Goal: Communication & Community: Ask a question

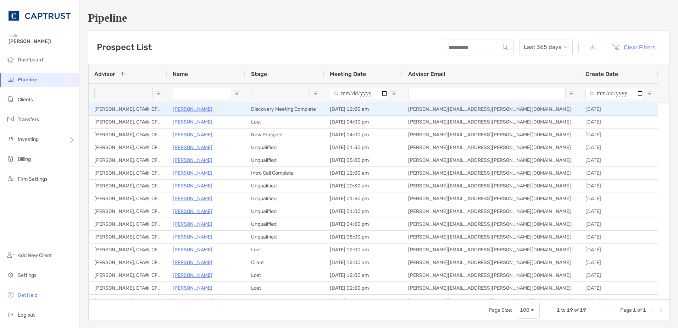
click at [194, 108] on p "Alvie Kinaman" at bounding box center [193, 109] width 40 height 9
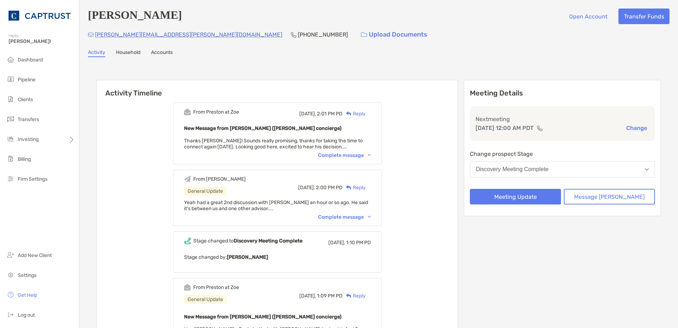
click at [348, 214] on div "From [PERSON_NAME] General Update [DATE], 2:00 PM PD Reply Yeah had a great 2nd…" at bounding box center [277, 198] width 209 height 56
click at [348, 217] on div "Complete message" at bounding box center [344, 217] width 53 height 6
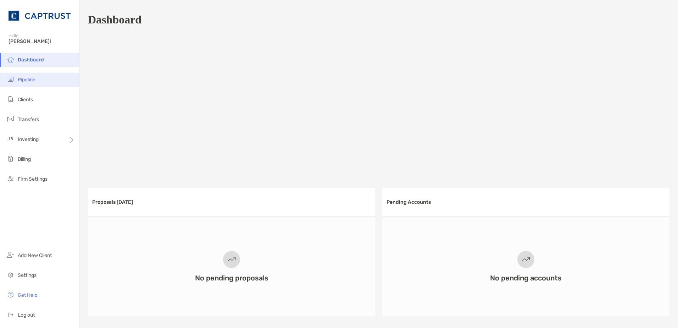
click at [29, 81] on span "Pipeline" at bounding box center [27, 80] width 18 height 6
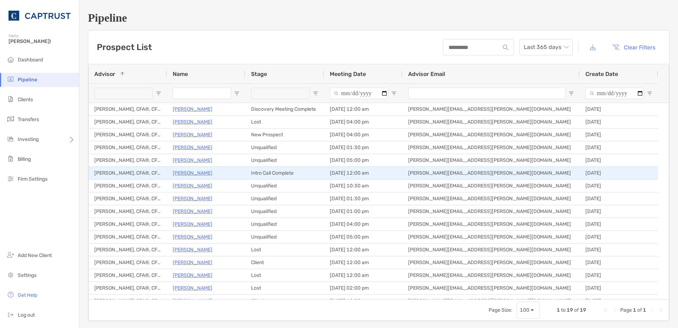
click at [202, 169] on p "David Copsey" at bounding box center [193, 172] width 40 height 9
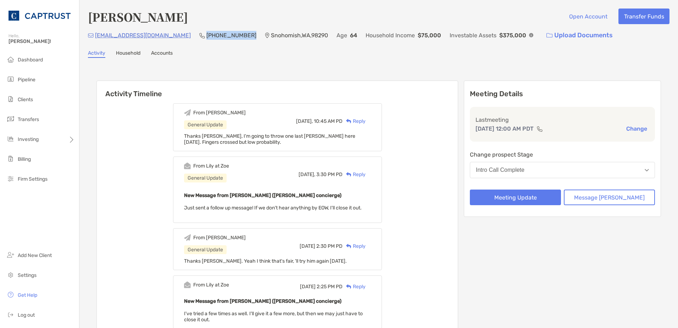
drag, startPoint x: 209, startPoint y: 36, endPoint x: 170, endPoint y: 35, distance: 38.3
click at [206, 35] on p "(360) 502-1785" at bounding box center [231, 35] width 50 height 9
copy p "(360) 502-1785"
click at [351, 122] on img at bounding box center [348, 121] width 5 height 5
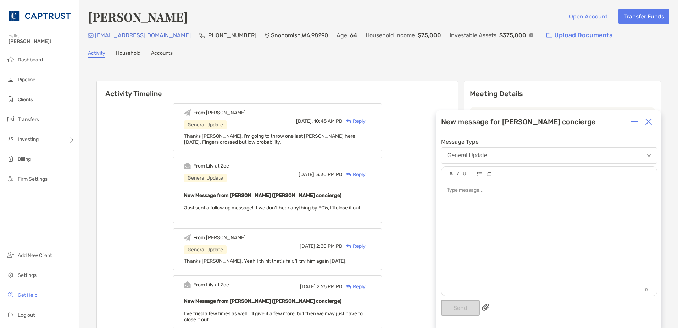
click at [490, 193] on div at bounding box center [549, 190] width 204 height 7
click at [460, 309] on button "Send" at bounding box center [460, 308] width 39 height 16
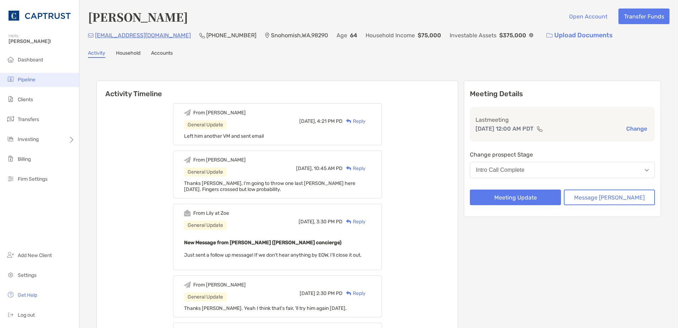
click at [35, 81] on span "Pipeline" at bounding box center [27, 80] width 18 height 6
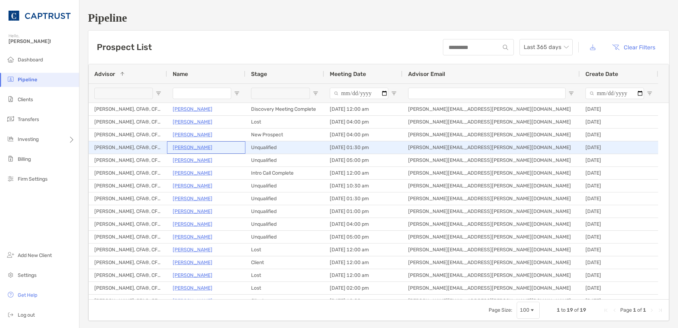
click at [197, 147] on p "Zachery Kreiss" at bounding box center [193, 147] width 40 height 9
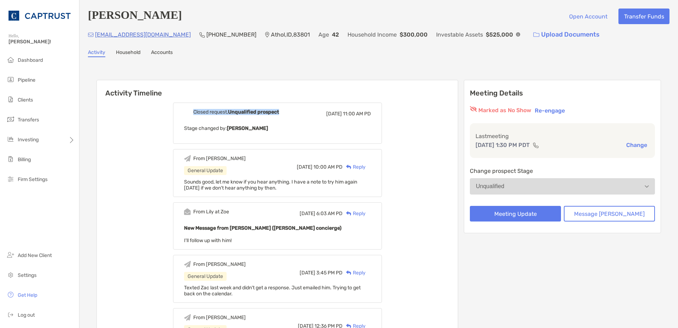
drag, startPoint x: 294, startPoint y: 111, endPoint x: 202, endPoint y: 114, distance: 91.5
click at [202, 114] on div "Closed request, Unqualified prospect Sun, Sep 14 11:00 AM PD" at bounding box center [277, 114] width 187 height 10
drag, startPoint x: 202, startPoint y: 114, endPoint x: 278, endPoint y: 124, distance: 76.5
click at [278, 124] on div "Closed request, Unqualified prospect Sun, Sep 14 11:00 AM PD Stage changed by: …" at bounding box center [277, 122] width 209 height 41
drag, startPoint x: 295, startPoint y: 112, endPoint x: 212, endPoint y: 113, distance: 82.6
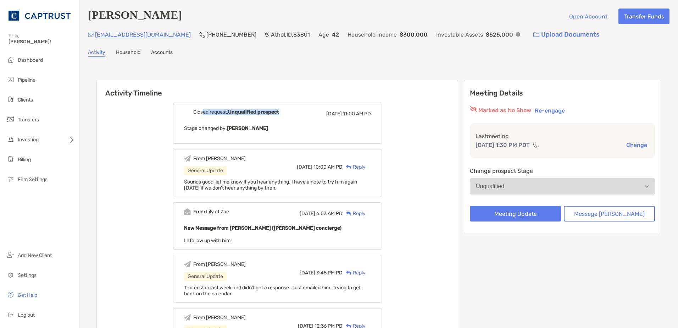
click at [212, 113] on div "Closed request, Unqualified prospect Sun, Sep 14 11:00 AM PD" at bounding box center [277, 114] width 187 height 10
drag, startPoint x: 212, startPoint y: 113, endPoint x: 291, endPoint y: 123, distance: 79.4
click at [291, 123] on div "Closed request, Unqualified prospect Sun, Sep 14 11:00 AM PD Stage changed by: …" at bounding box center [277, 122] width 209 height 41
drag, startPoint x: 296, startPoint y: 115, endPoint x: 233, endPoint y: 115, distance: 62.8
click at [233, 115] on div "Closed request, Unqualified prospect Sun, Sep 14 11:00 AM PD" at bounding box center [277, 114] width 187 height 10
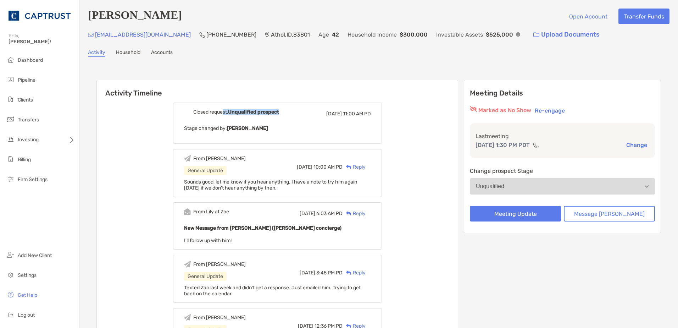
drag, startPoint x: 233, startPoint y: 115, endPoint x: 186, endPoint y: 112, distance: 46.9
click at [191, 115] on img at bounding box center [187, 112] width 7 height 7
click at [24, 78] on span "Pipeline" at bounding box center [27, 80] width 18 height 6
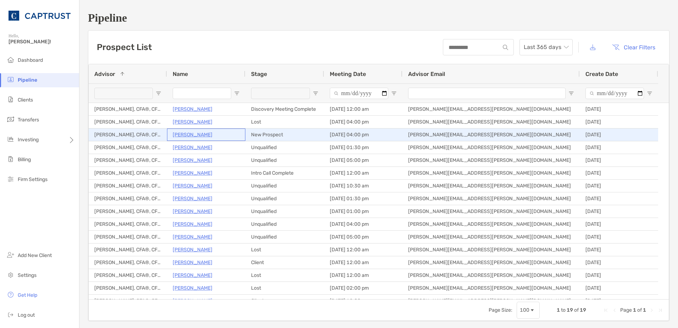
click at [193, 132] on p "Ronald Coleman" at bounding box center [193, 134] width 40 height 9
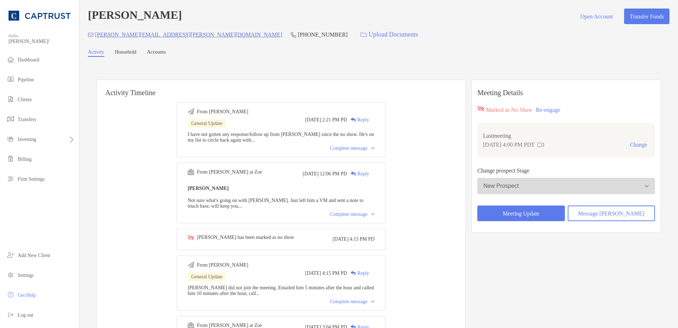
click at [351, 151] on div "Complete message" at bounding box center [352, 148] width 44 height 6
drag, startPoint x: 217, startPoint y: 37, endPoint x: 179, endPoint y: 36, distance: 38.3
click at [298, 36] on p "[PHONE_NUMBER]" at bounding box center [323, 34] width 50 height 9
copy p "[PHONE_NUMBER]"
click at [367, 151] on div "Collapse" at bounding box center [362, 148] width 24 height 6
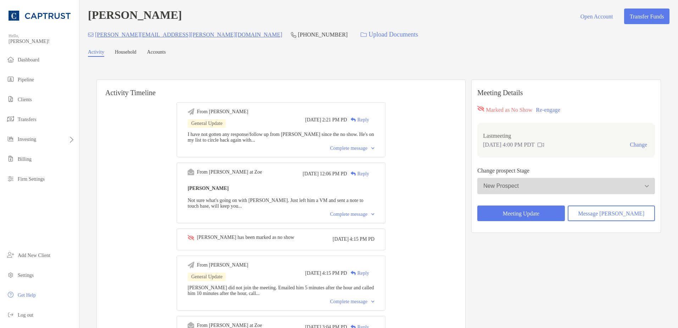
click at [372, 151] on div "Complete message" at bounding box center [352, 148] width 44 height 6
click at [604, 215] on button "Message Zoe" at bounding box center [611, 213] width 87 height 16
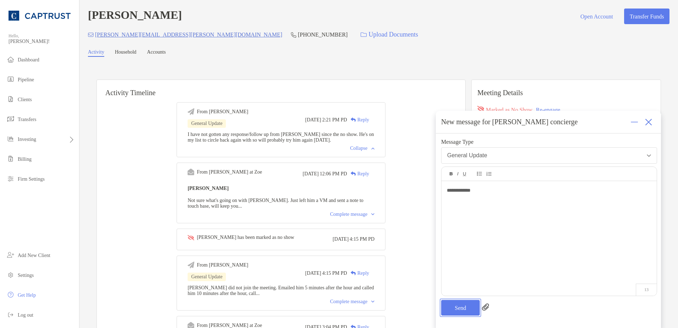
click at [463, 304] on button "Send" at bounding box center [460, 308] width 39 height 16
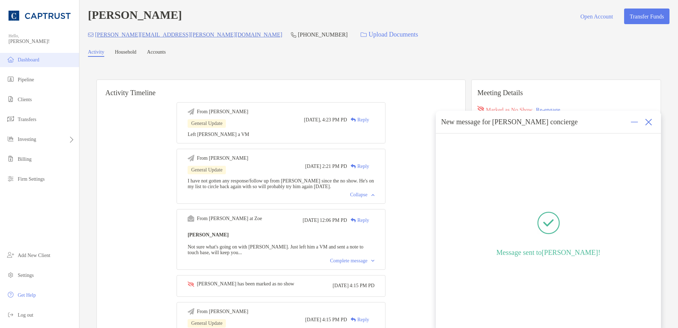
click at [18, 60] on span "Dashboard" at bounding box center [29, 59] width 22 height 5
